Goal: Transaction & Acquisition: Purchase product/service

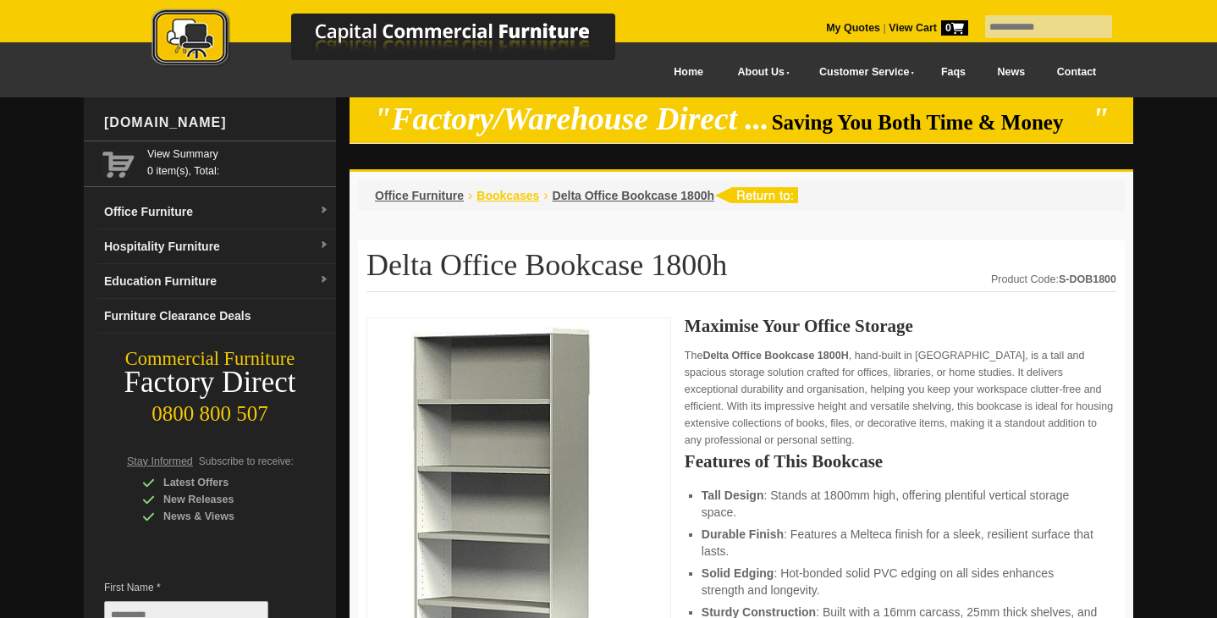
click at [506, 199] on span "Bookcases" at bounding box center [507, 196] width 63 height 14
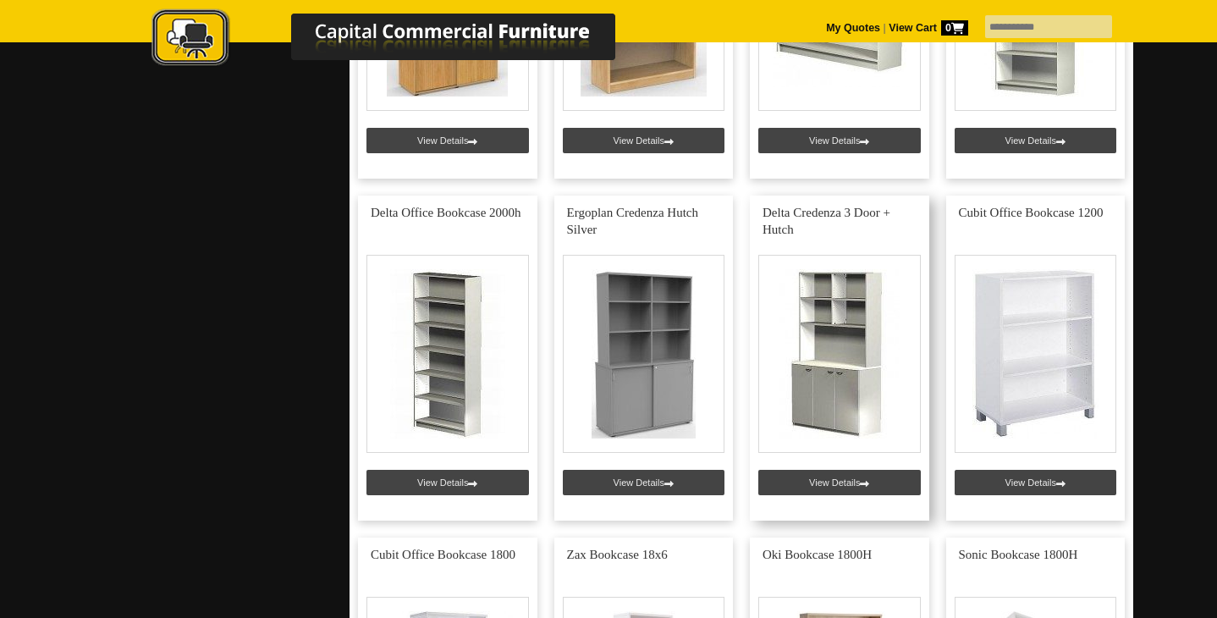
scroll to position [981, 0]
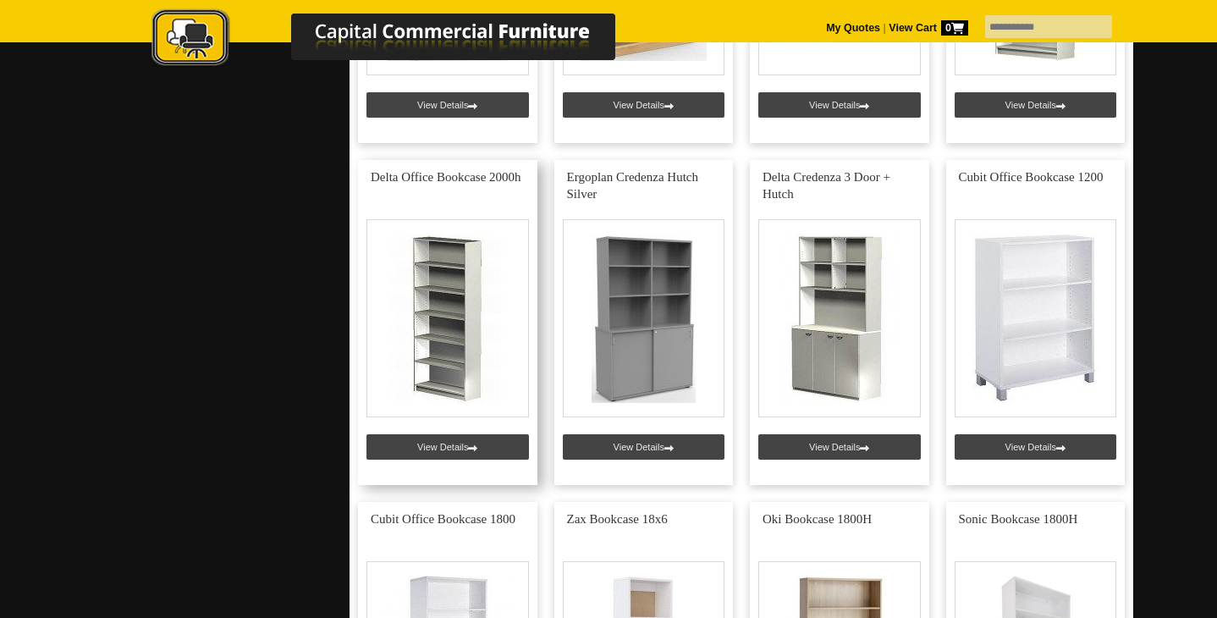
click at [463, 337] on link at bounding box center [447, 322] width 179 height 325
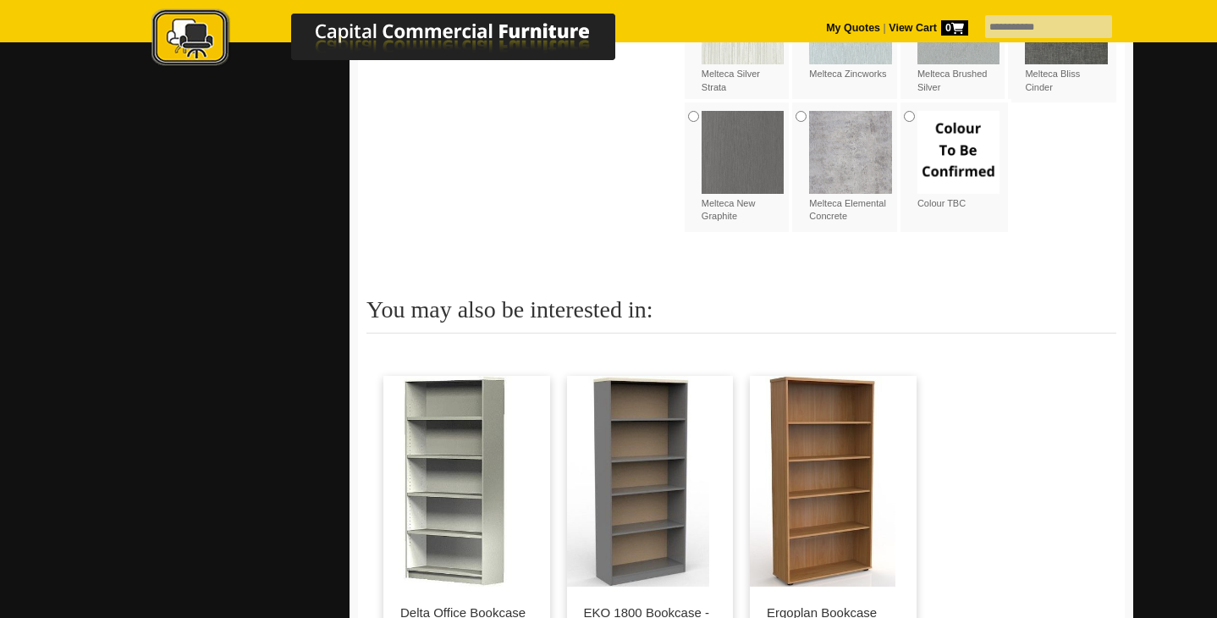
scroll to position [2302, 0]
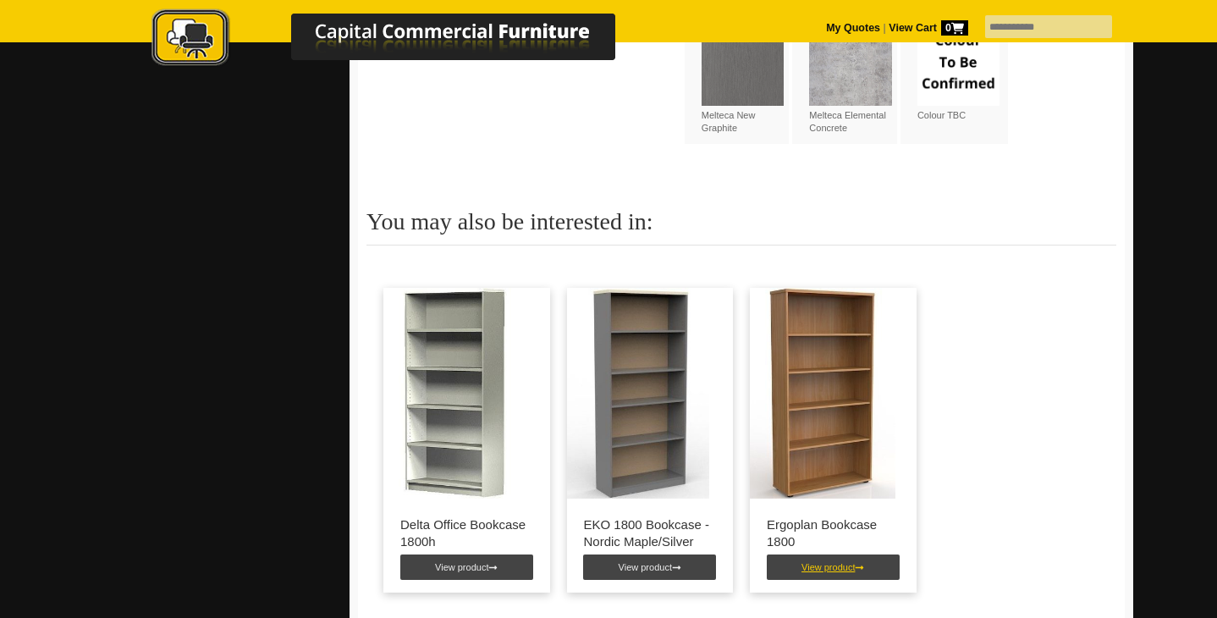
click at [845, 554] on link "View product" at bounding box center [833, 566] width 133 height 25
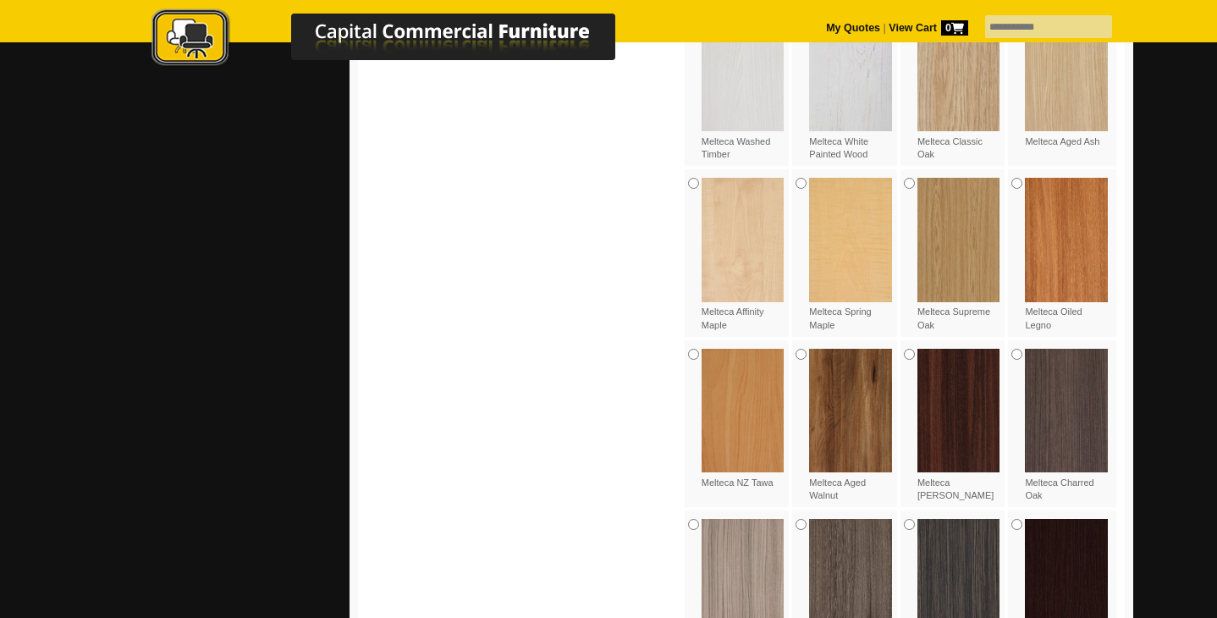
scroll to position [1004, 0]
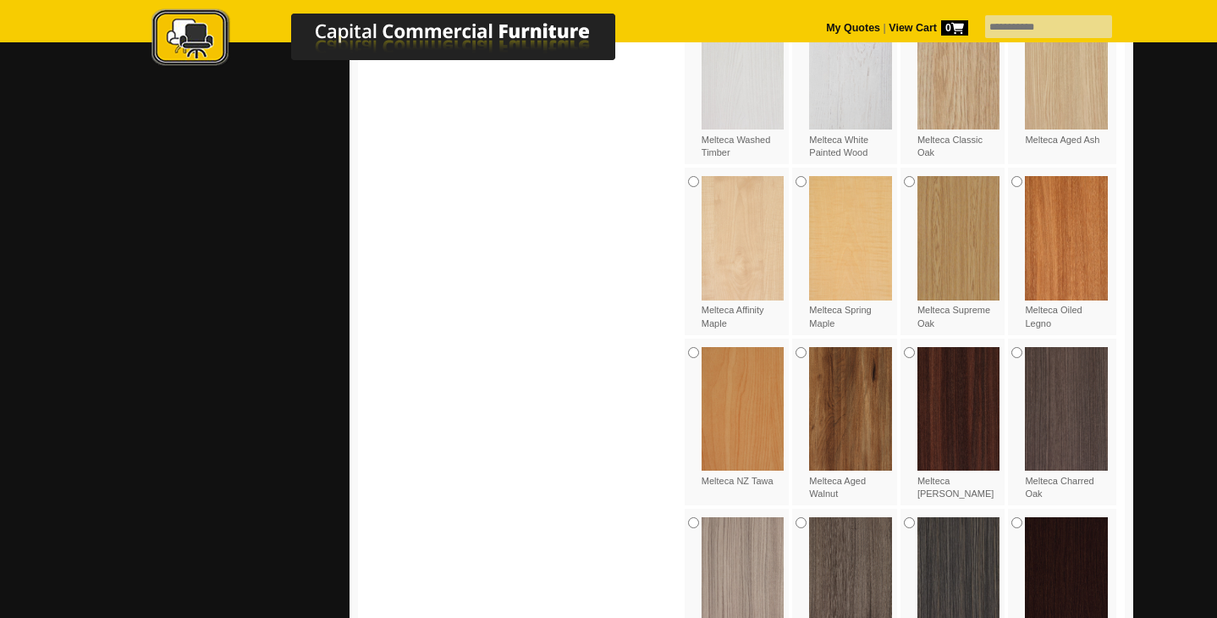
click at [1058, 227] on img at bounding box center [1066, 238] width 83 height 124
click at [1062, 232] on img at bounding box center [1066, 238] width 83 height 124
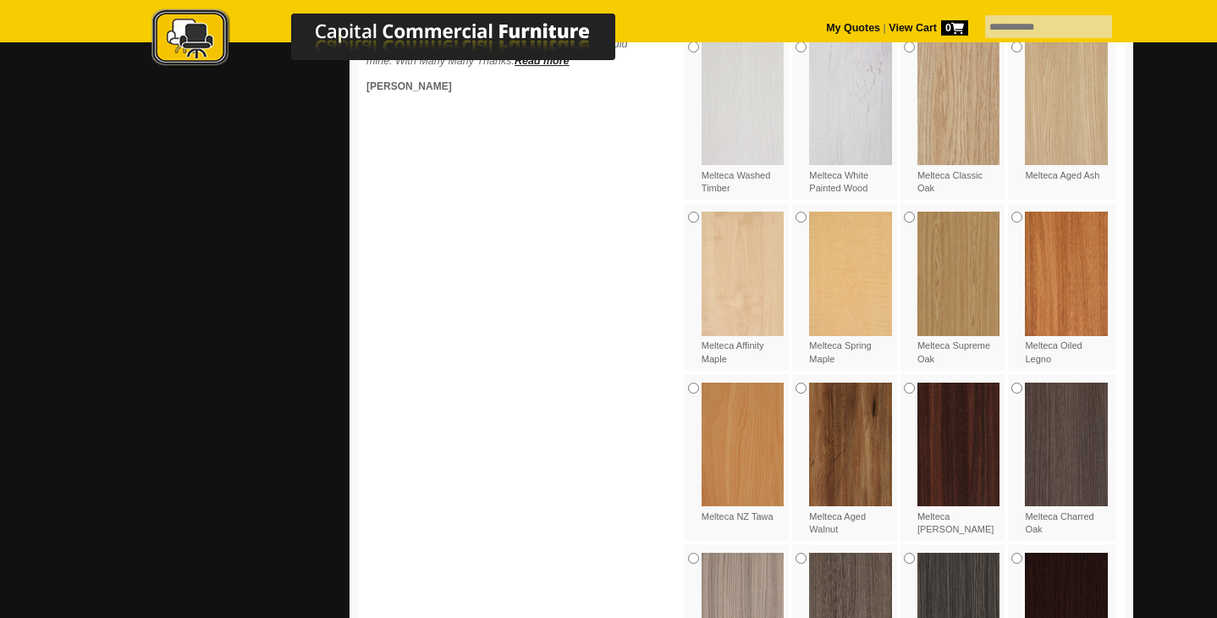
scroll to position [965, 0]
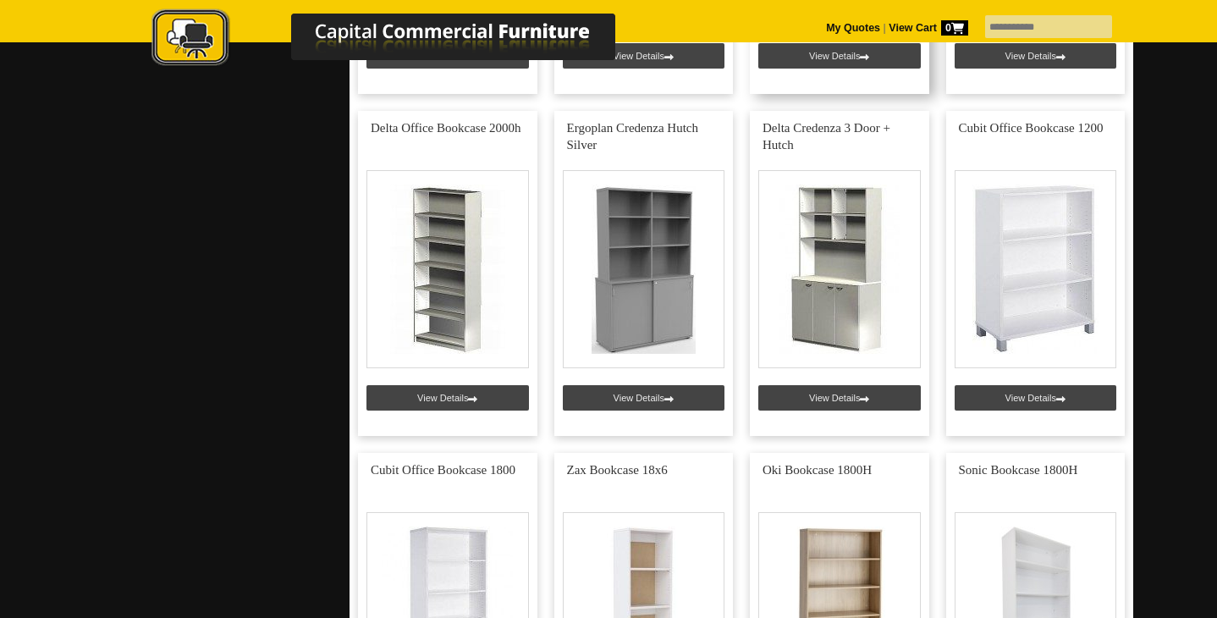
scroll to position [1032, 0]
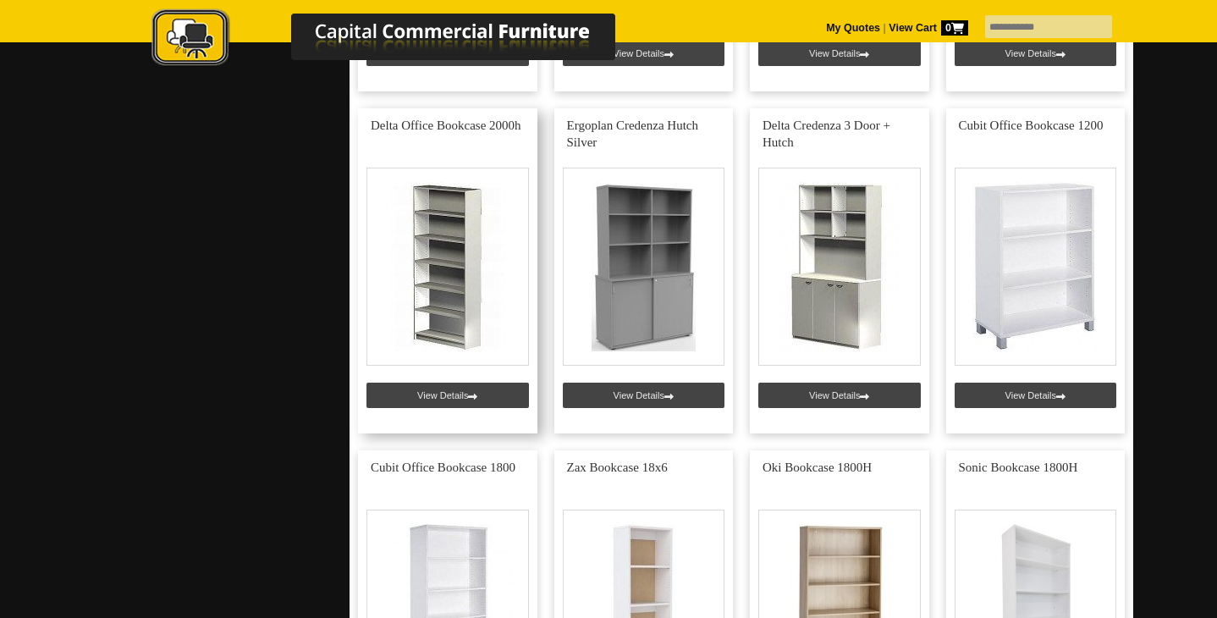
click at [458, 216] on link at bounding box center [447, 270] width 179 height 325
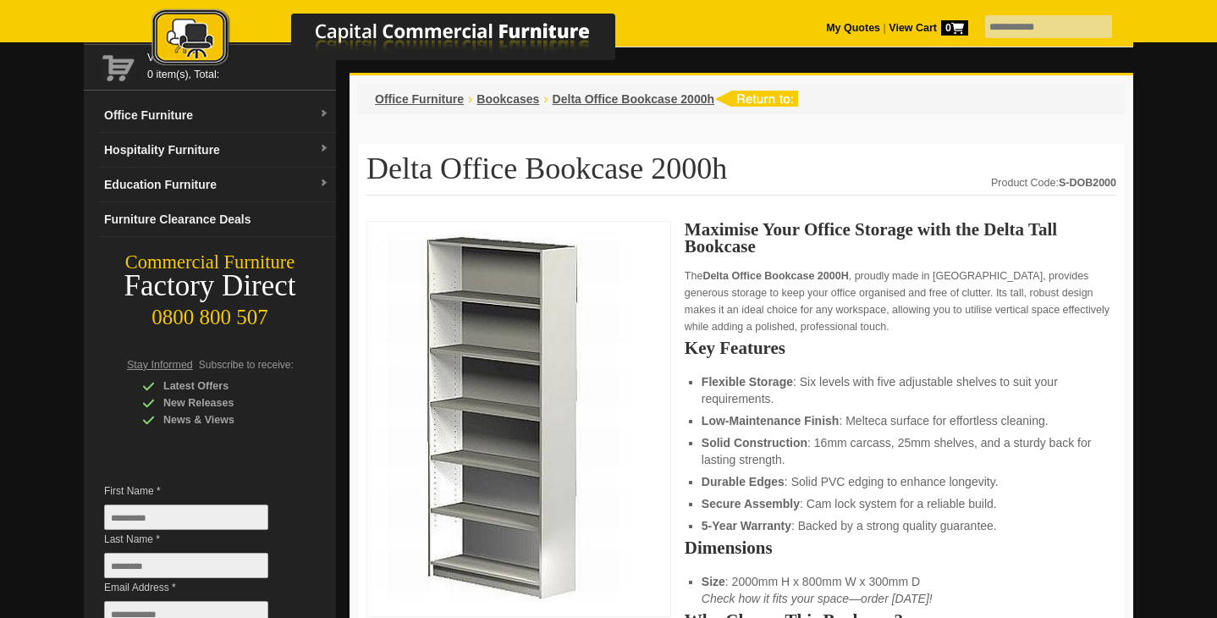
scroll to position [93, 0]
